Goal: Navigation & Orientation: Find specific page/section

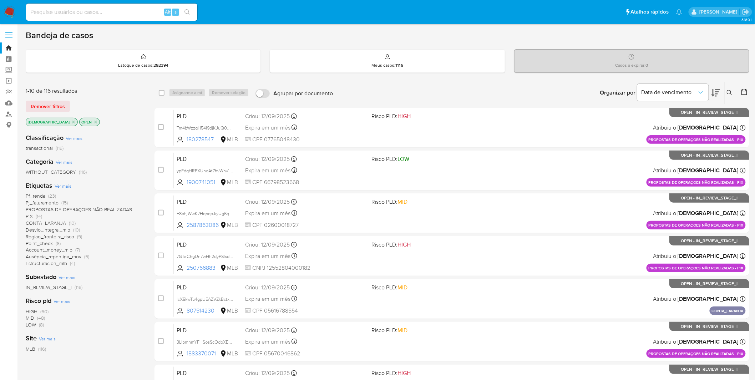
click at [15, 4] on nav "Pausado Ver notificaciones Alt s Atalhos rápidos Presiona las siguientes teclas…" at bounding box center [377, 12] width 755 height 24
click at [10, 9] on img at bounding box center [10, 12] width 12 height 12
click at [16, 9] on nav "Pausado Ver notificaciones Alt s Atalhos rápidos Presiona las siguientes teclas…" at bounding box center [377, 12] width 755 height 24
click at [15, 9] on img at bounding box center [10, 12] width 12 height 12
